Goal: Ask a question

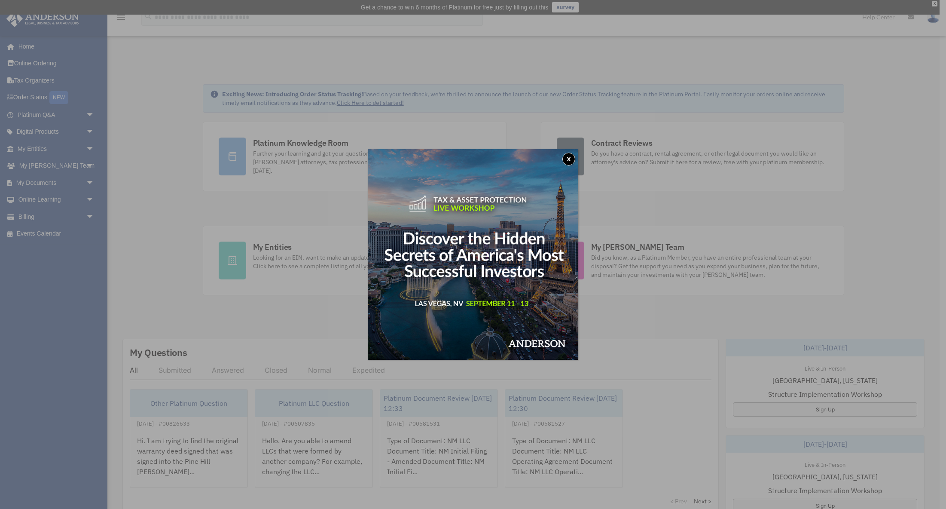
click at [567, 158] on button "x" at bounding box center [569, 159] width 13 height 13
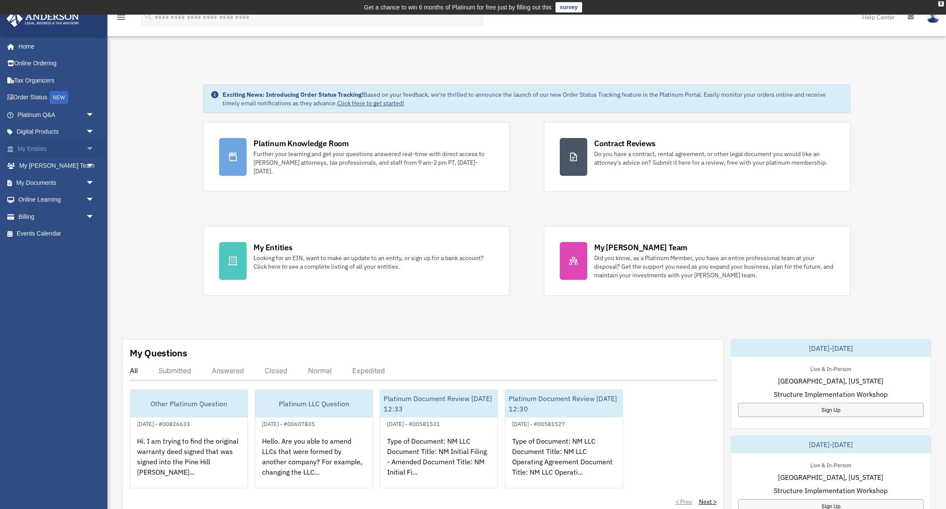
click at [86, 147] on span "arrow_drop_down" at bounding box center [94, 149] width 17 height 18
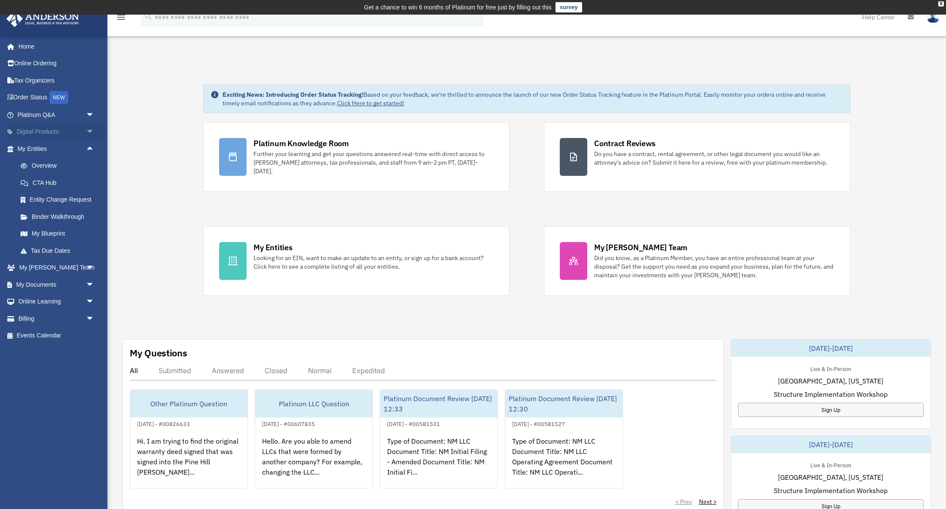
click at [91, 135] on span "arrow_drop_down" at bounding box center [94, 132] width 17 height 18
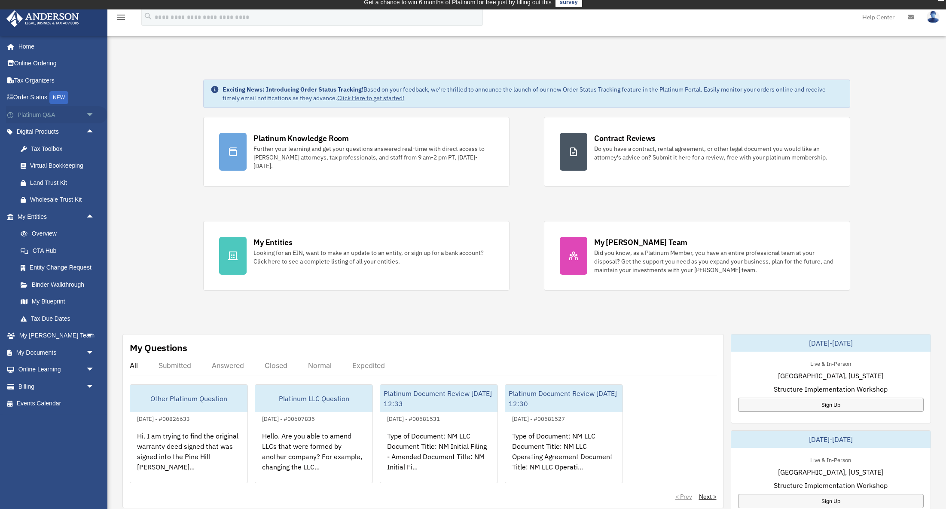
scroll to position [3, 0]
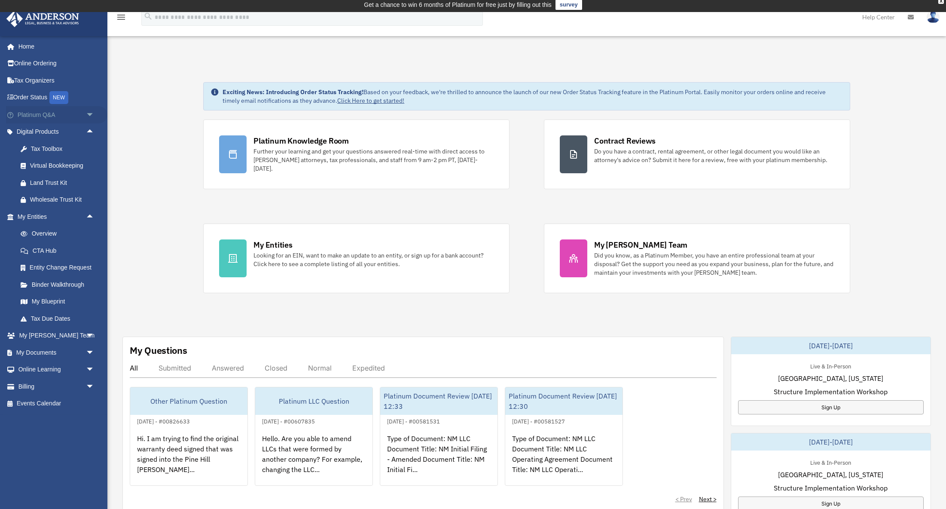
click at [91, 116] on span "arrow_drop_down" at bounding box center [94, 115] width 17 height 18
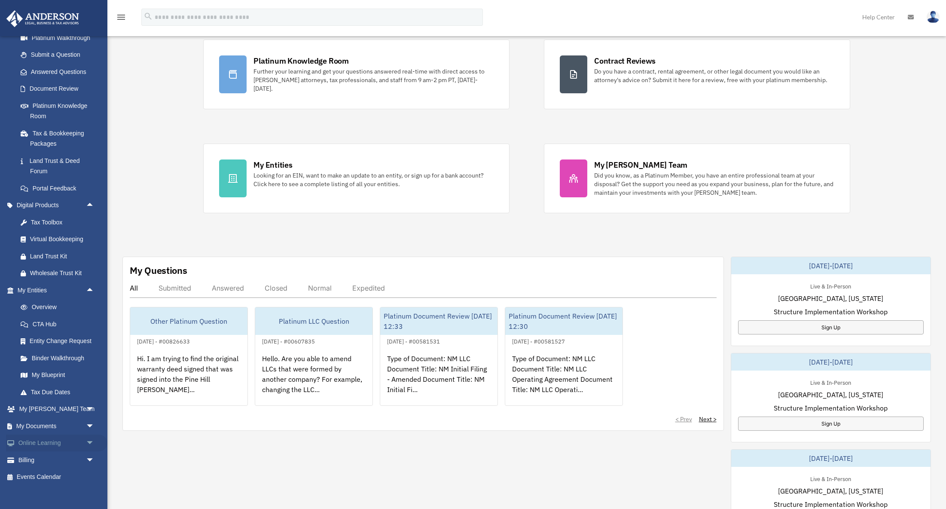
scroll to position [110, 0]
click at [87, 452] on span "arrow_drop_down" at bounding box center [94, 461] width 17 height 18
click at [49, 471] on link "$ Open Invoices" at bounding box center [59, 478] width 95 height 18
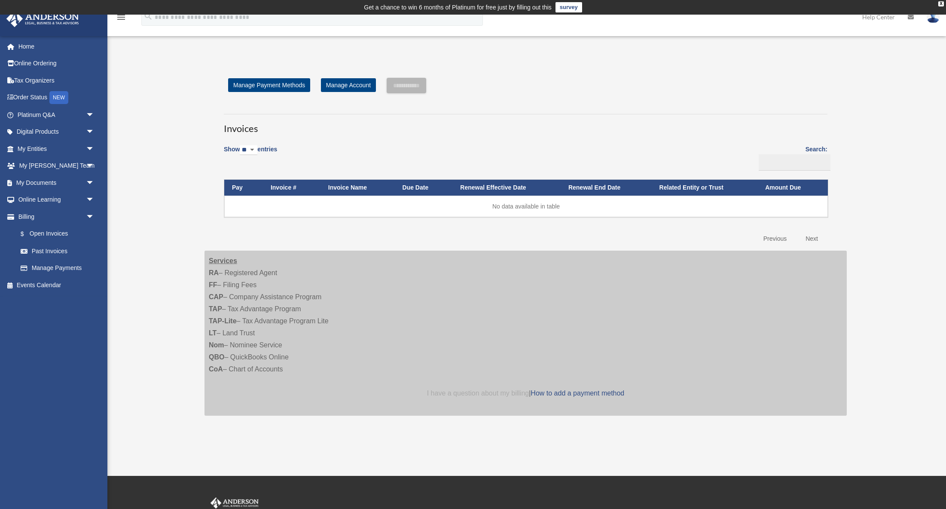
click at [466, 392] on link "I have a question about my billing" at bounding box center [478, 392] width 102 height 7
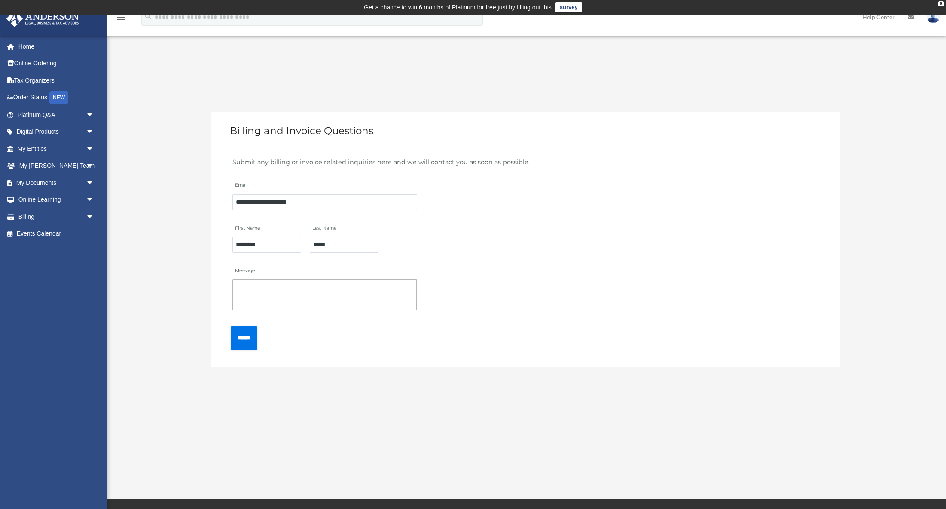
click at [254, 282] on textarea "Message" at bounding box center [325, 294] width 185 height 31
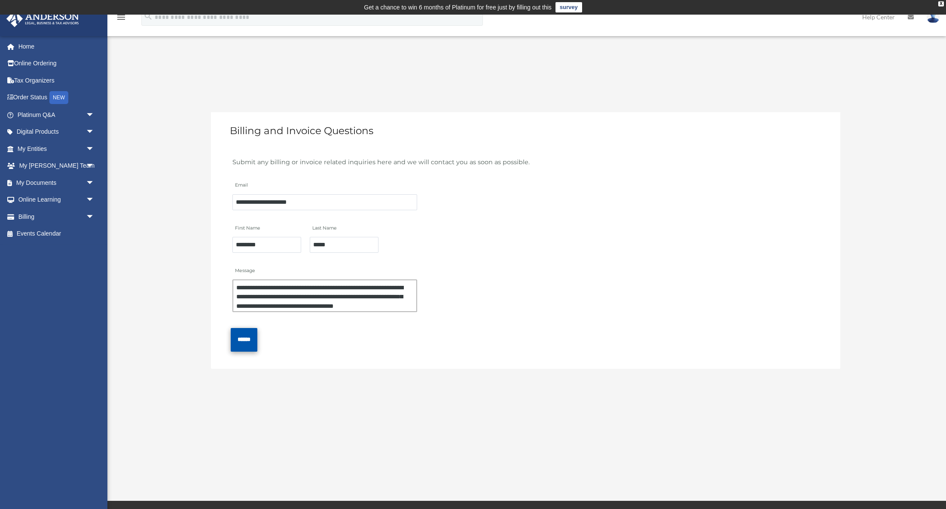
type textarea "**********"
click at [242, 342] on input "******" at bounding box center [244, 340] width 27 height 24
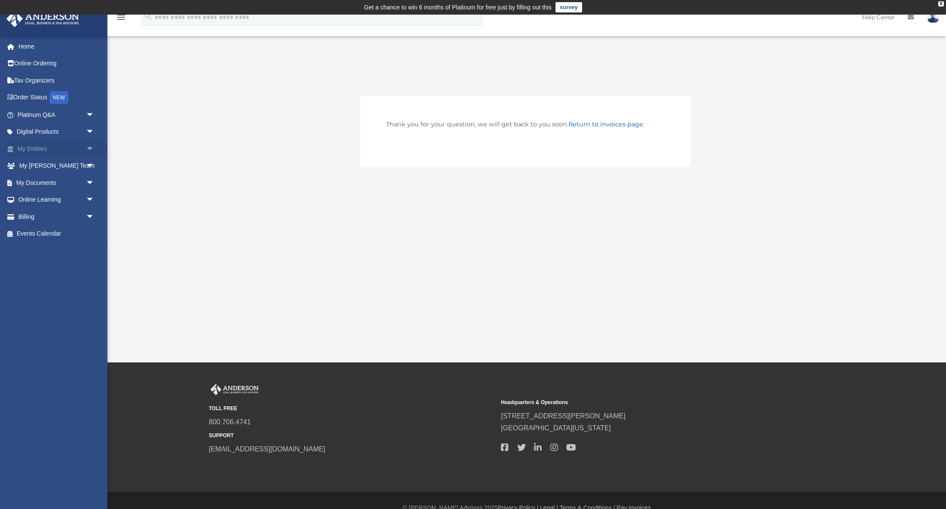
scroll to position [0, 0]
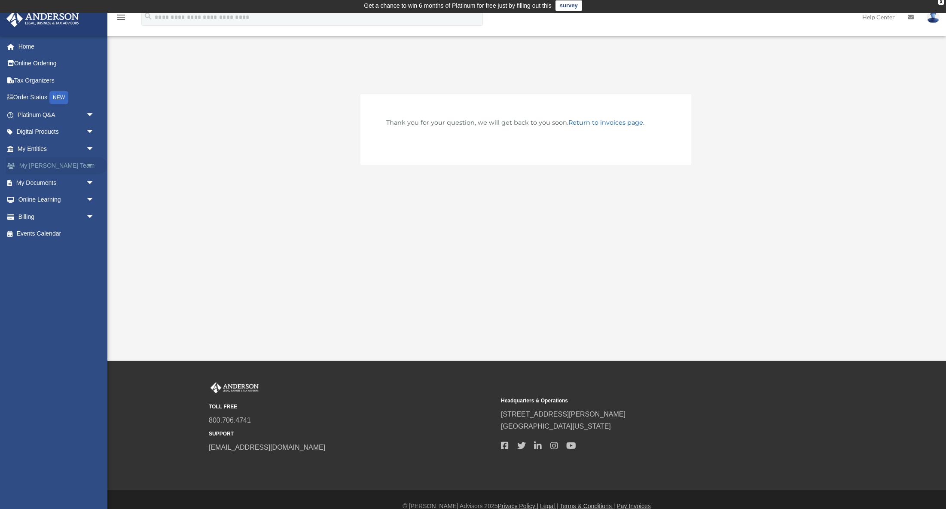
click at [90, 164] on span "arrow_drop_down" at bounding box center [94, 166] width 17 height 18
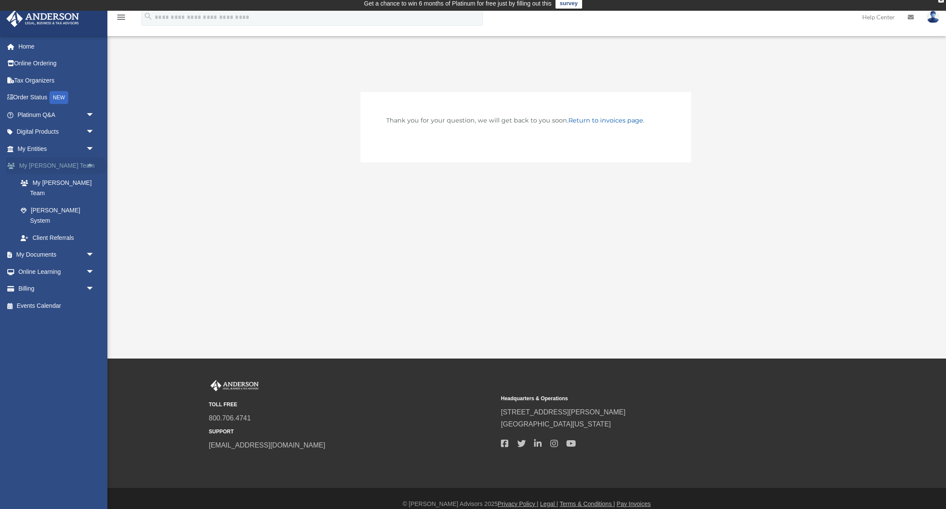
scroll to position [4, 0]
click at [72, 178] on link "My [PERSON_NAME] Team" at bounding box center [59, 188] width 95 height 28
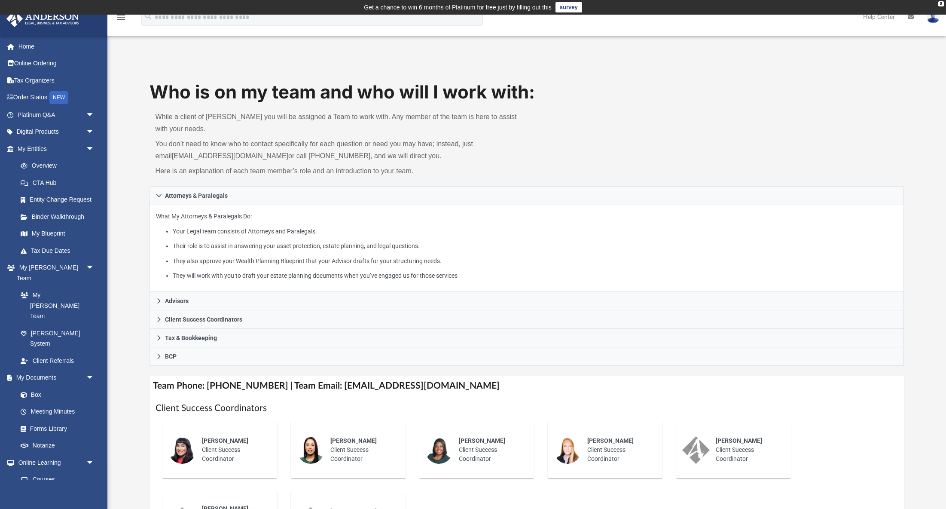
scroll to position [26, 0]
